Goal: Information Seeking & Learning: Check status

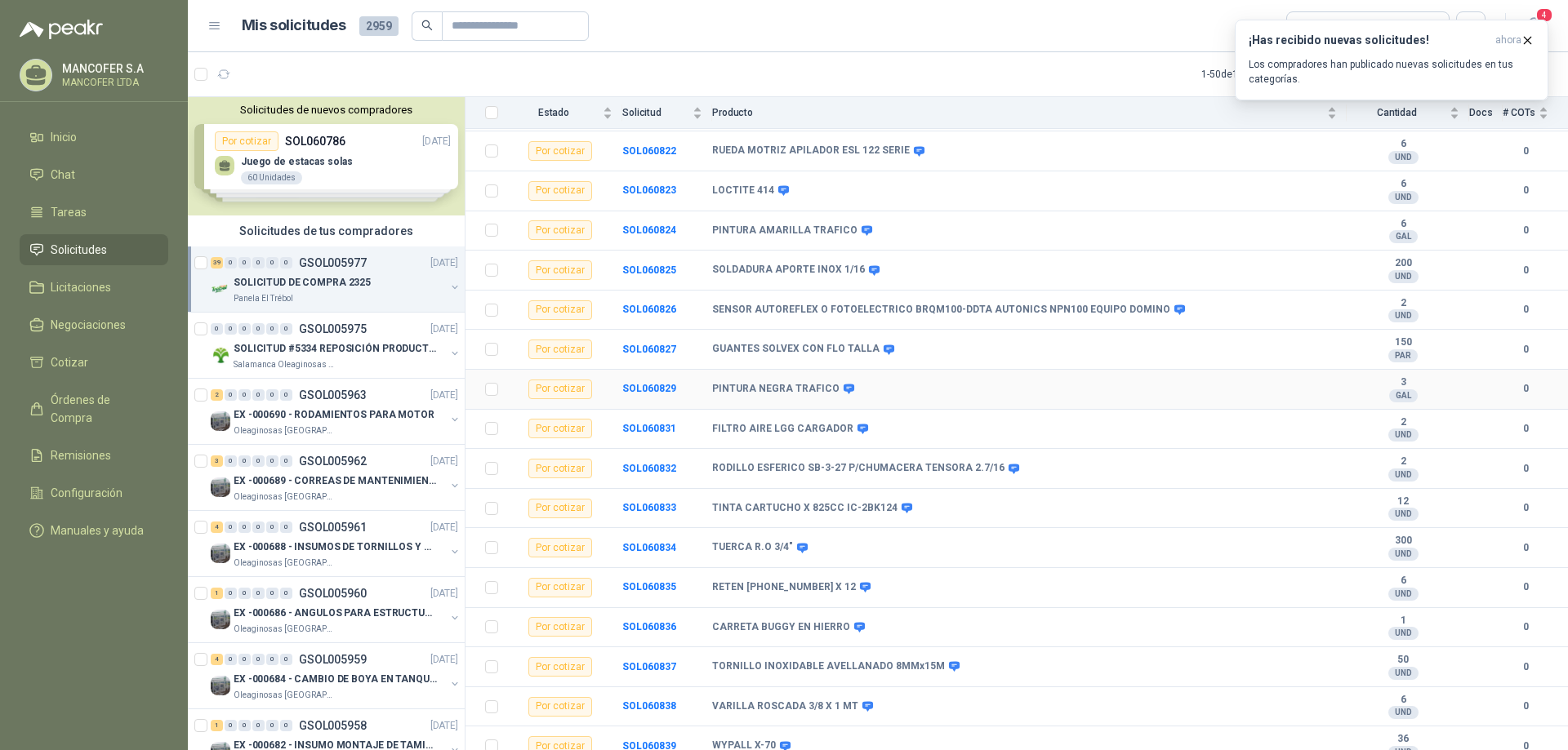
scroll to position [490, 0]
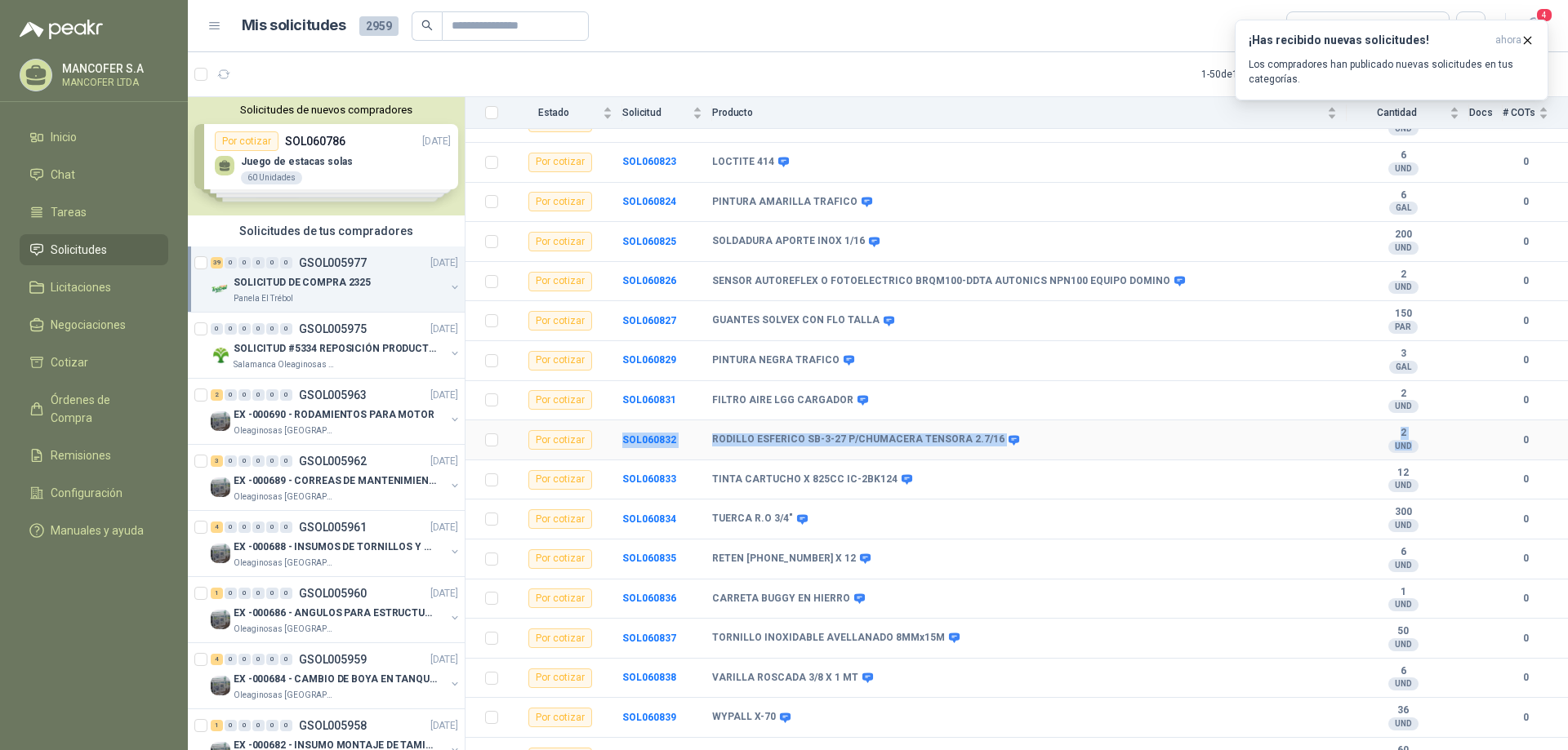
drag, startPoint x: 616, startPoint y: 437, endPoint x: 1426, endPoint y: 446, distance: 810.0
click at [1426, 446] on tr "Por cotizar SOL060832 RODILLO ESFERICO SB-3-27 P/CHUMACERA TENSORA 2.7/16 2 UND…" at bounding box center [1017, 441] width 1102 height 40
copy tr "SOL060832 RODILLO ESFERICO SB-3-27 P/CHUMACERA TENSORA 2.7/16 2 UND"
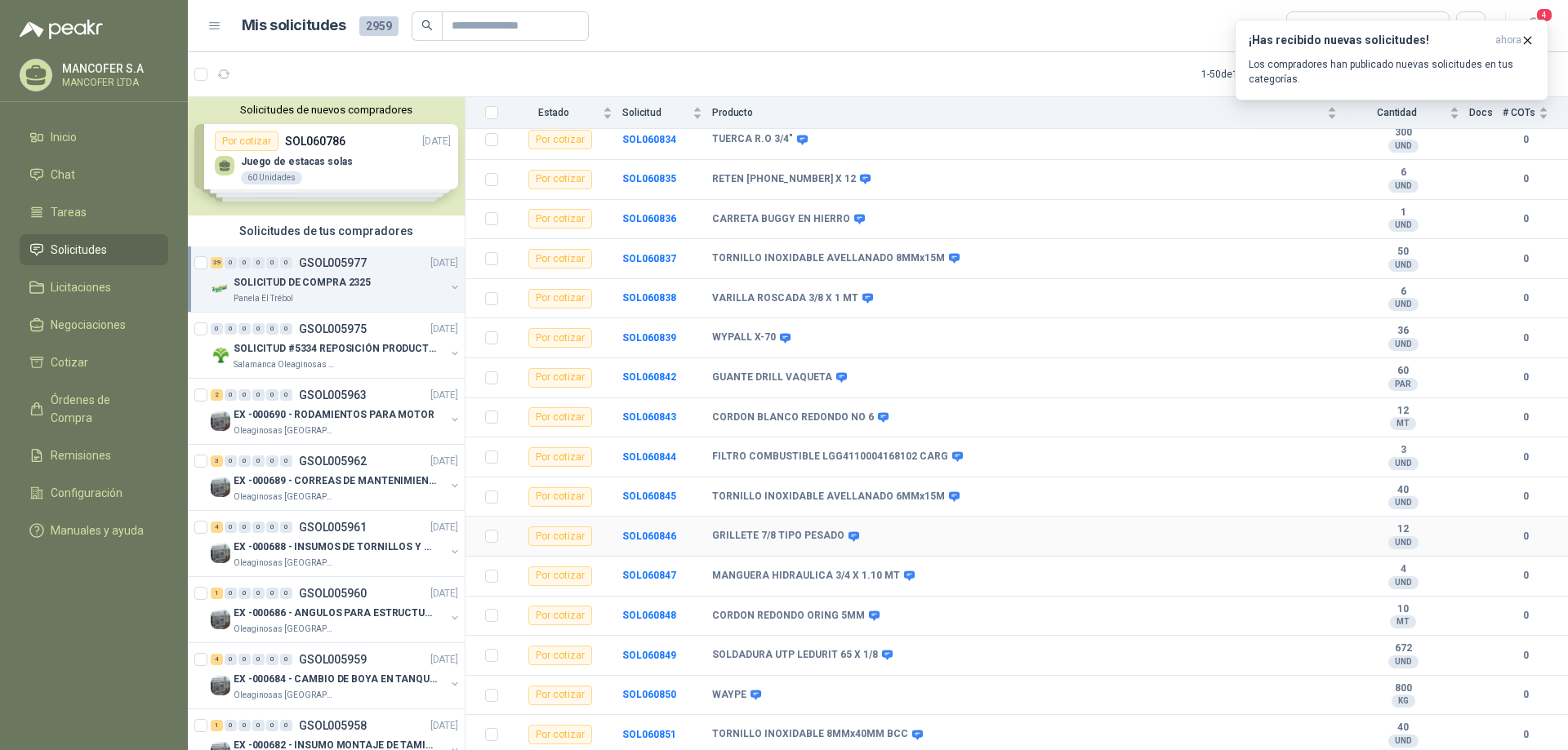
scroll to position [898, 0]
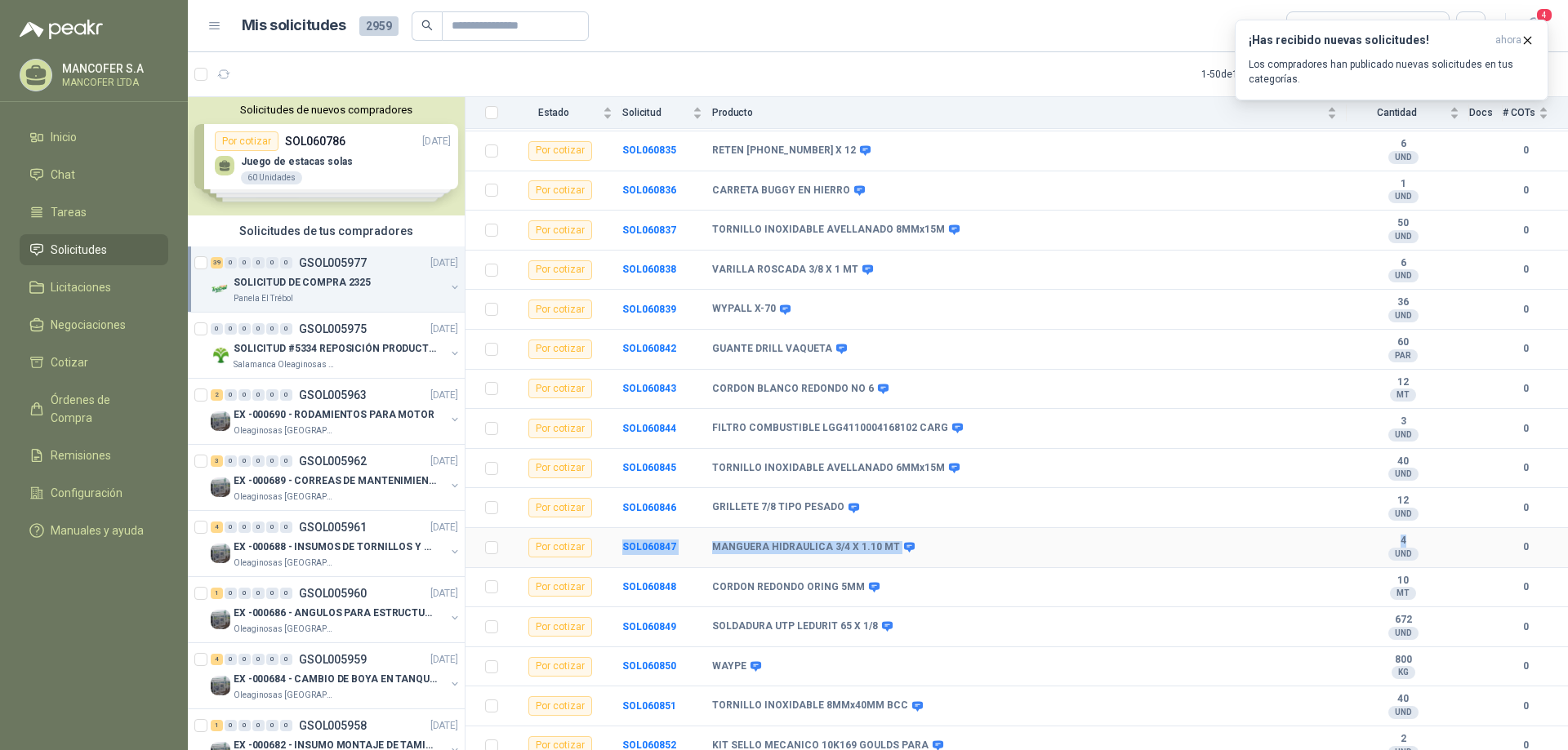
drag, startPoint x: 618, startPoint y: 552, endPoint x: 1406, endPoint y: 543, distance: 788.1
click at [1406, 543] on tr "Por cotizar SOL060847 MANGUERA HIDRAULICA 3/4 X 1.10 MT 4 UND  0" at bounding box center [1017, 548] width 1102 height 40
copy tr "SOL060847 MANGUERA HIDRAULICA 3/4 X 1.10 MT 4"
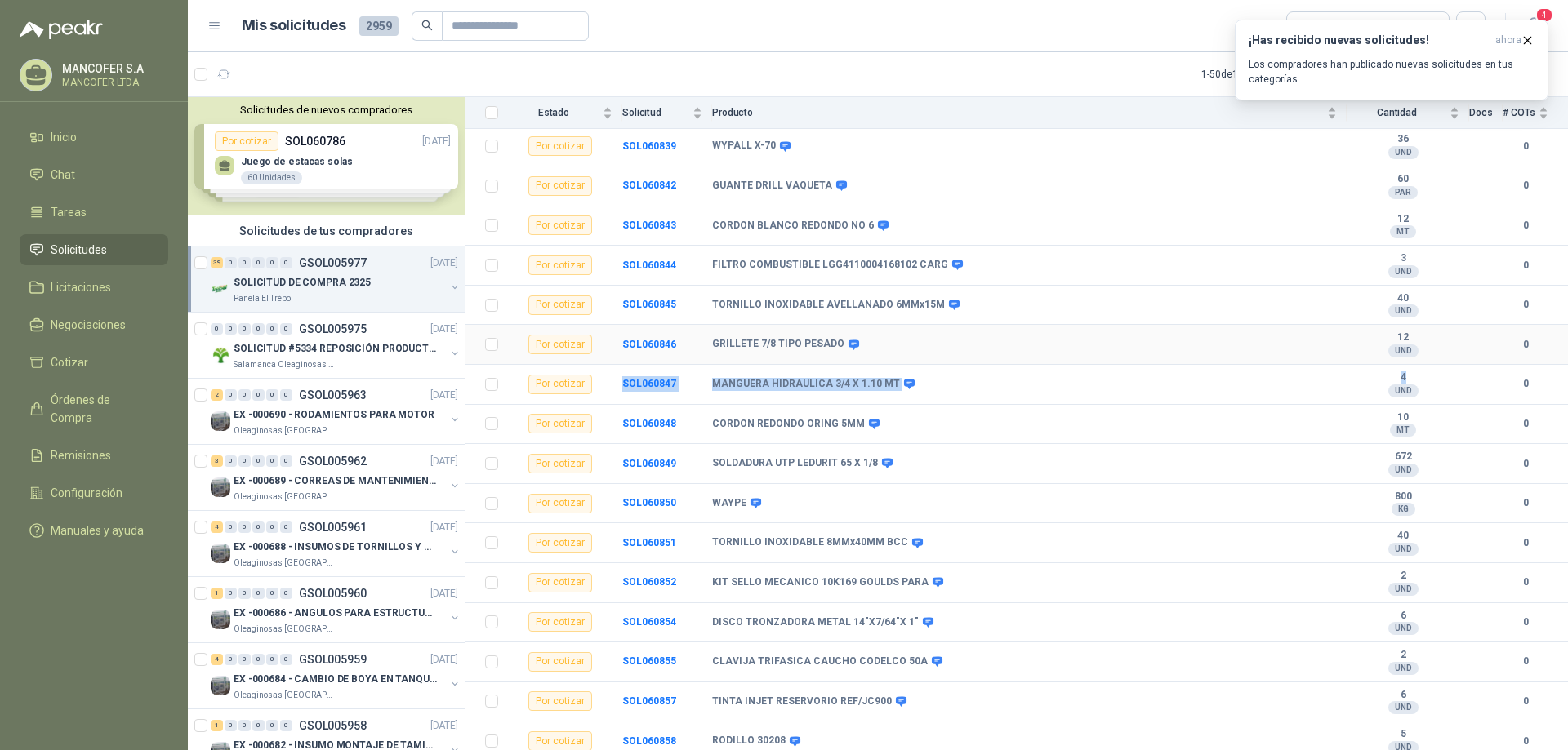
scroll to position [1106, 0]
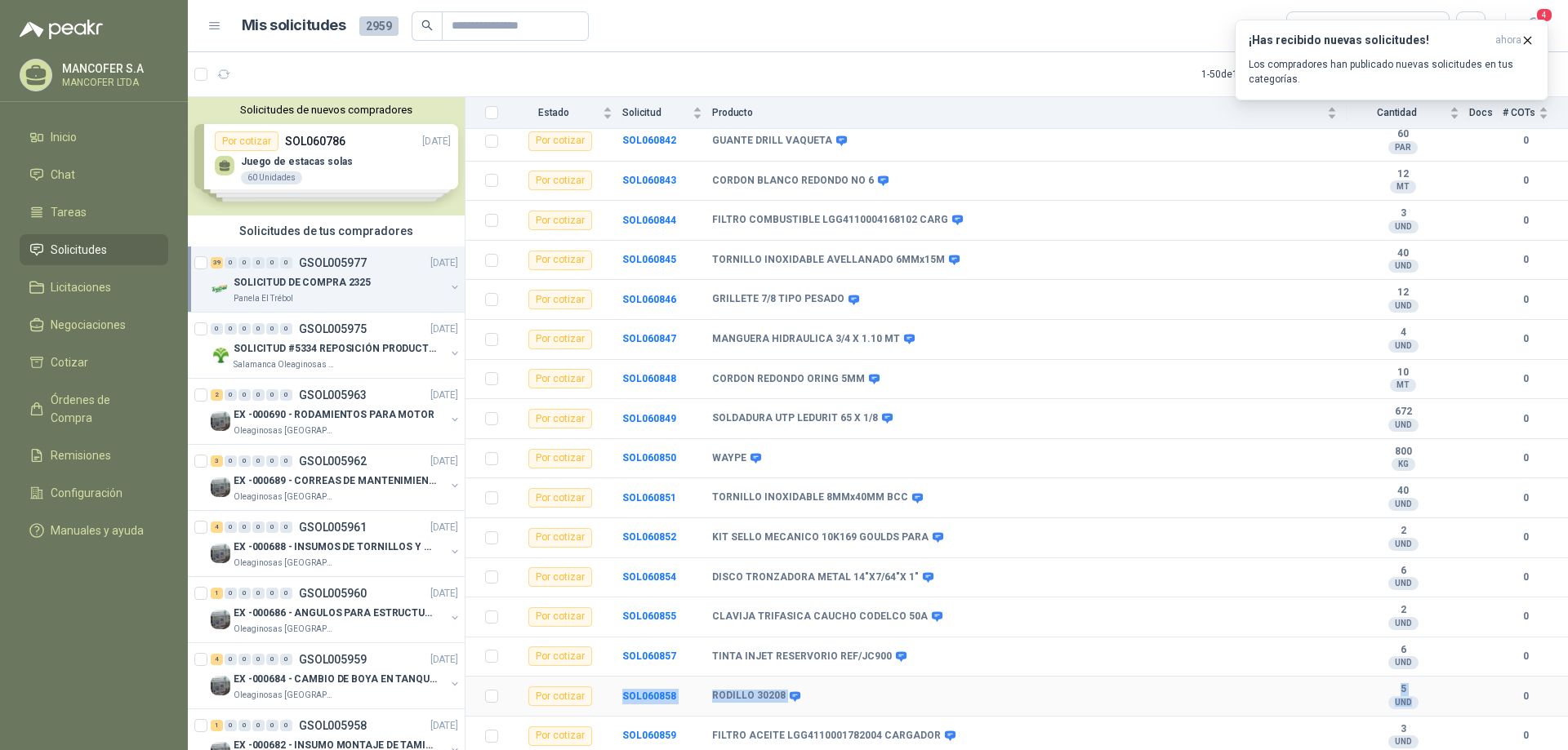
drag, startPoint x: 619, startPoint y: 695, endPoint x: 1436, endPoint y: 702, distance: 817.0
click at [1436, 701] on tr "Por cotizar SOL060858 RODILLO 30208 5 UND  0" at bounding box center [1017, 696] width 1102 height 40
copy tr "SOL060858 RODILLO 30208 5 UND"
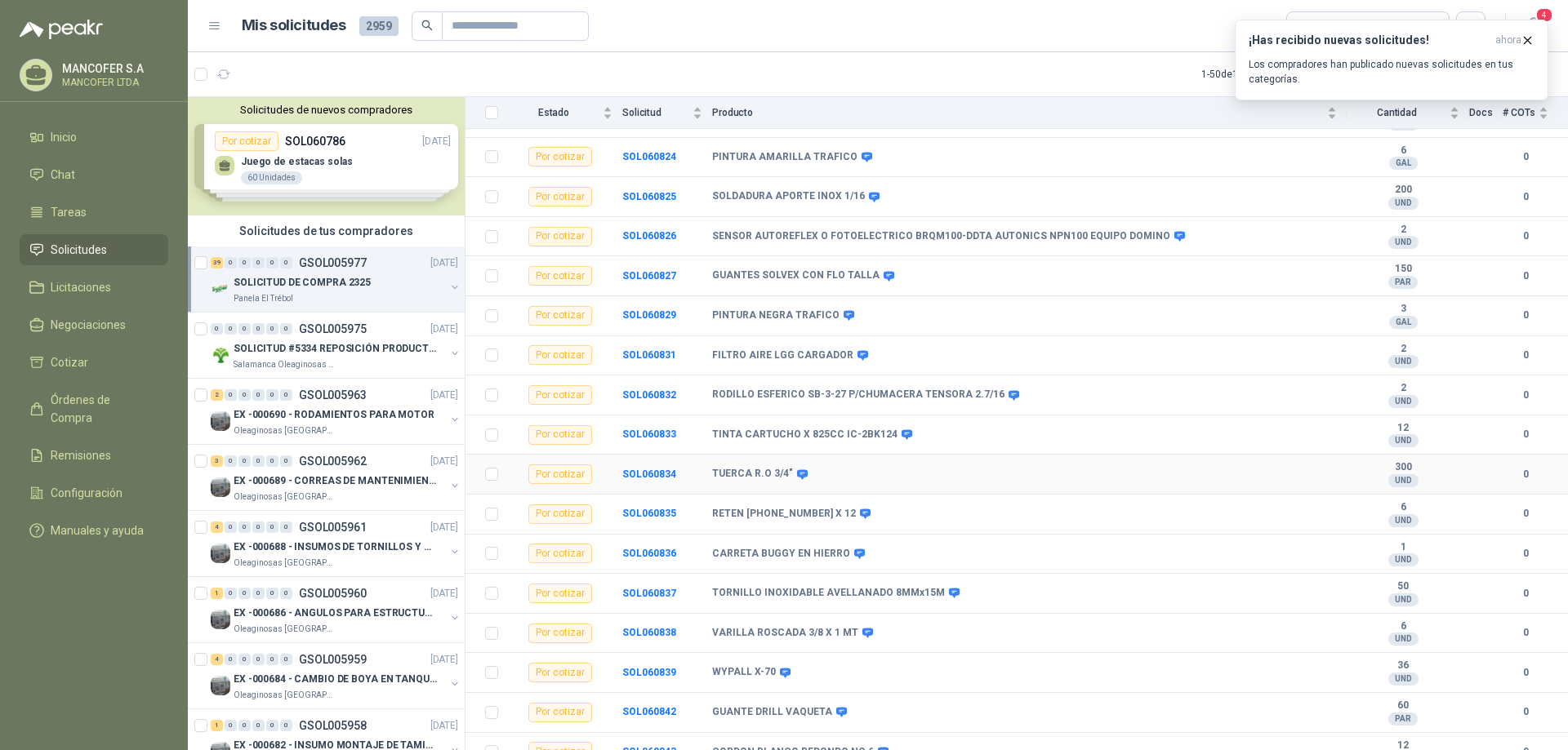
scroll to position [0, 0]
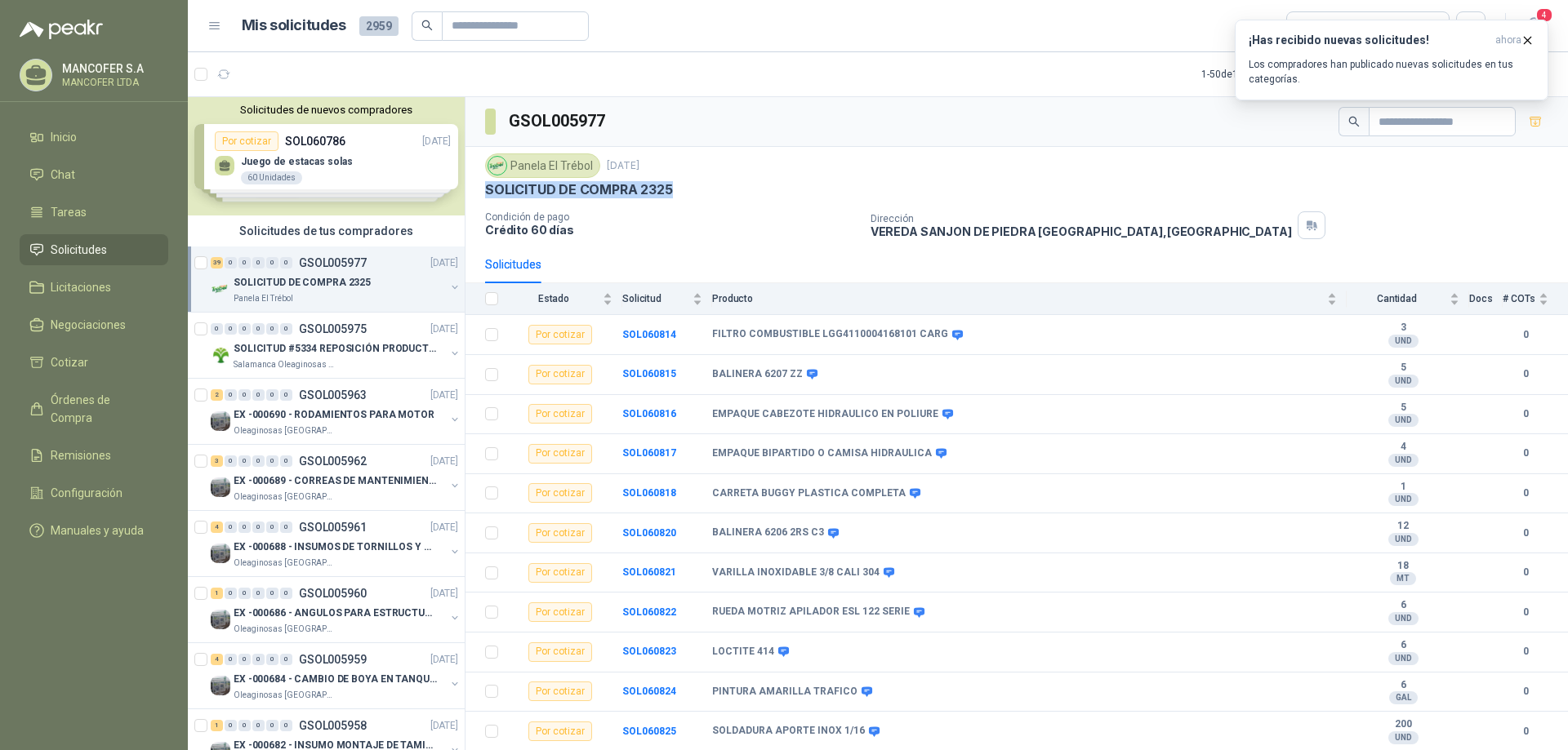
drag, startPoint x: 694, startPoint y: 190, endPoint x: 477, endPoint y: 201, distance: 217.3
click at [477, 201] on div "Panela El Trébol 15 oct, 2025 SOLICITUD DE COMPRA 2325 Condición de pago Crédit…" at bounding box center [1017, 196] width 1102 height 99
copy p "SOLICITUD DE COMPRA 2325"
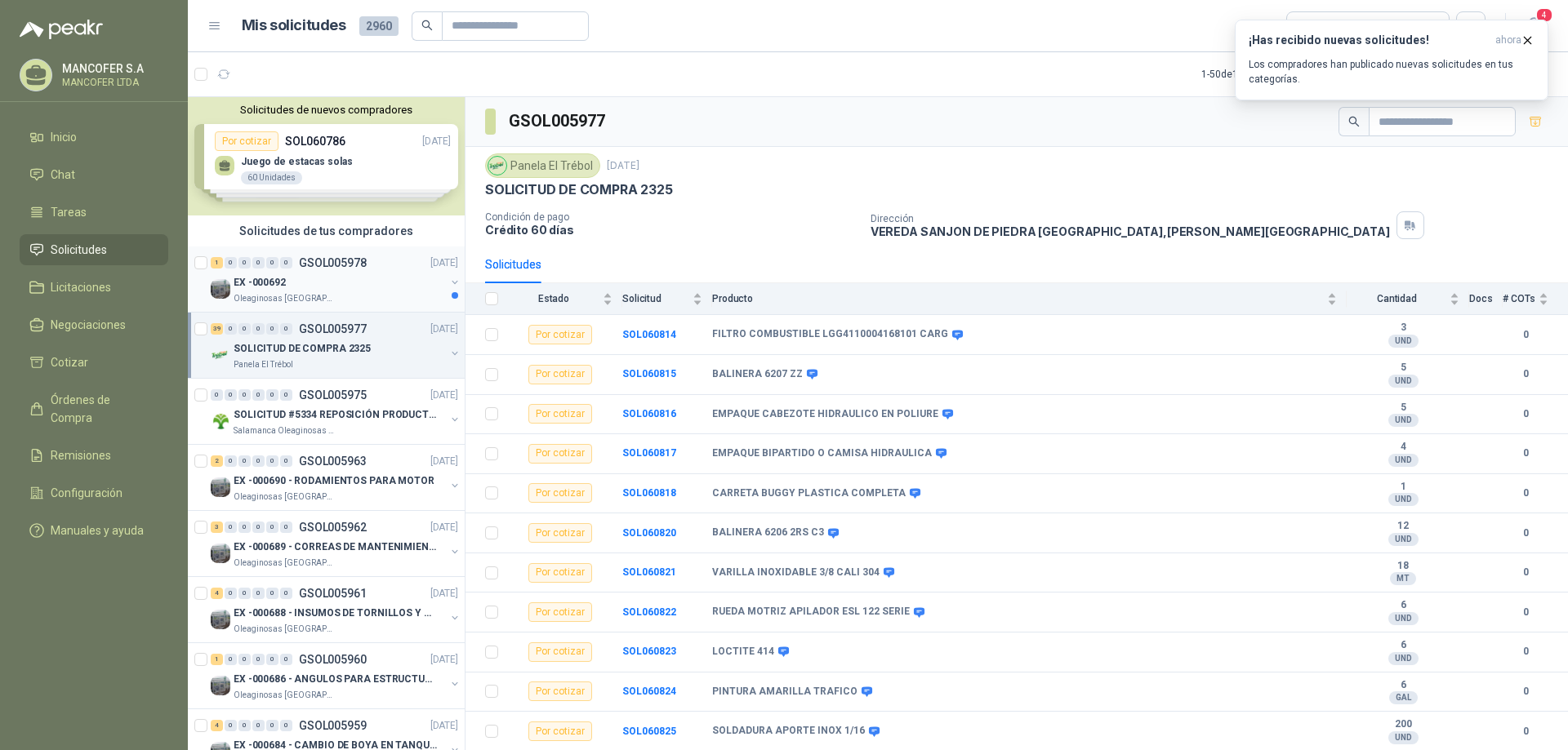
click at [348, 297] on div "Oleaginosas [GEOGRAPHIC_DATA][PERSON_NAME]" at bounding box center [339, 299] width 212 height 13
